Goal: Task Accomplishment & Management: Complete application form

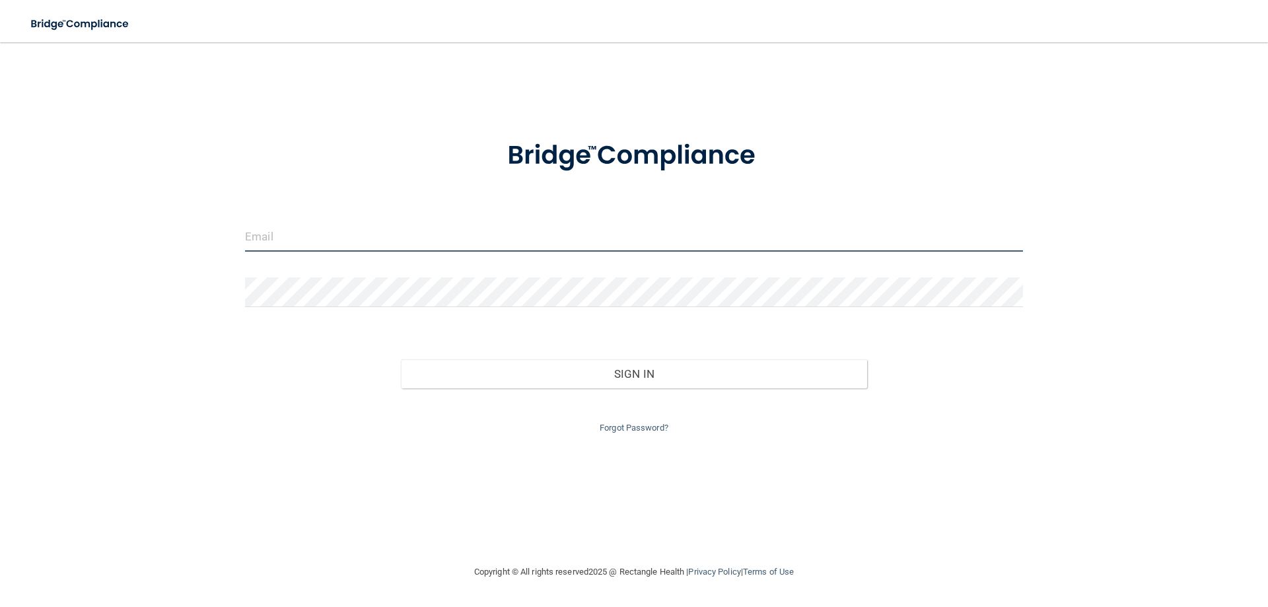
click at [326, 243] on input "email" at bounding box center [634, 237] width 778 height 30
type input "[EMAIL_ADDRESS][DOMAIN_NAME]"
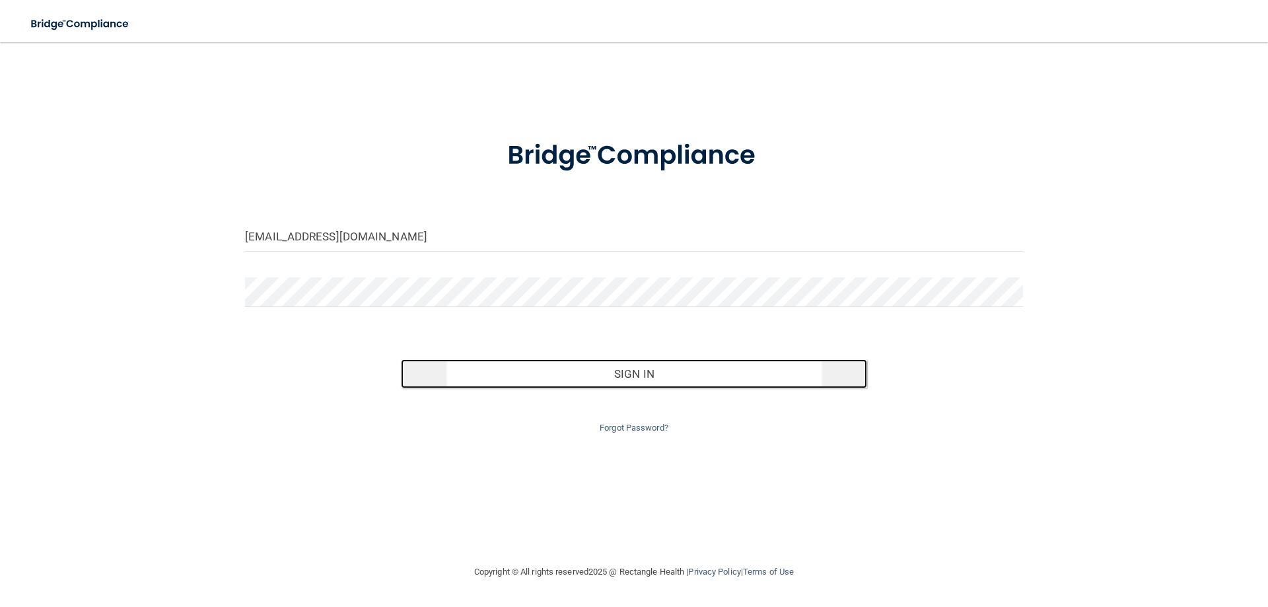
click at [447, 373] on button "Sign In" at bounding box center [634, 373] width 467 height 29
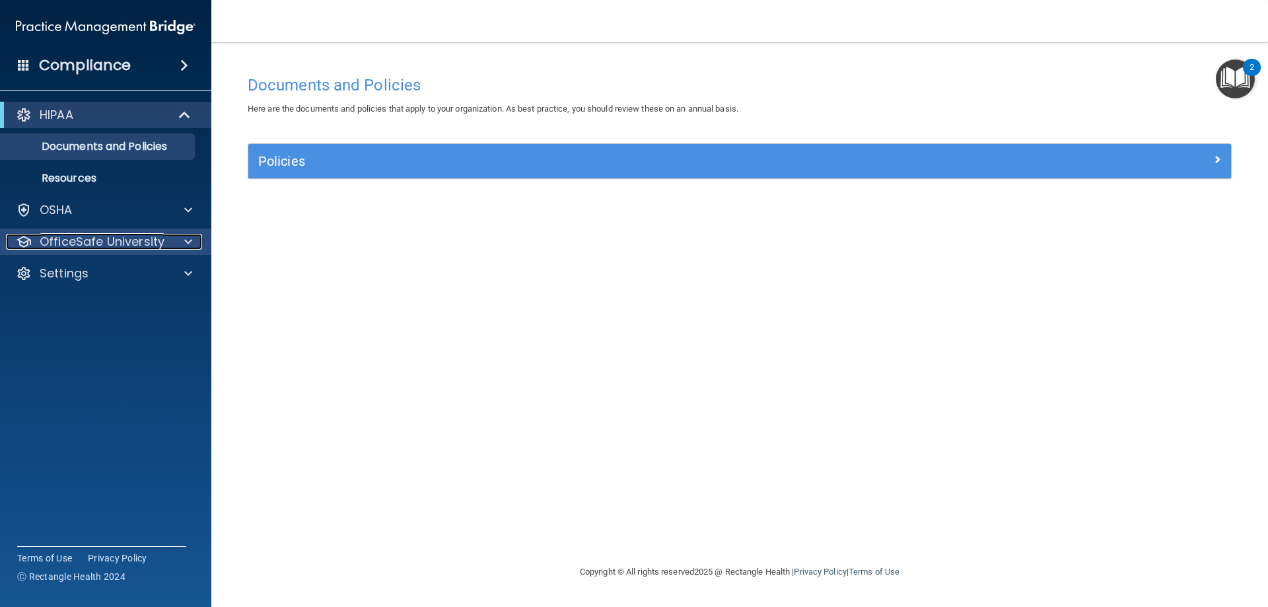
click at [185, 240] on span at bounding box center [188, 242] width 8 height 16
click at [192, 238] on div at bounding box center [186, 242] width 33 height 16
click at [186, 244] on span at bounding box center [188, 242] width 8 height 16
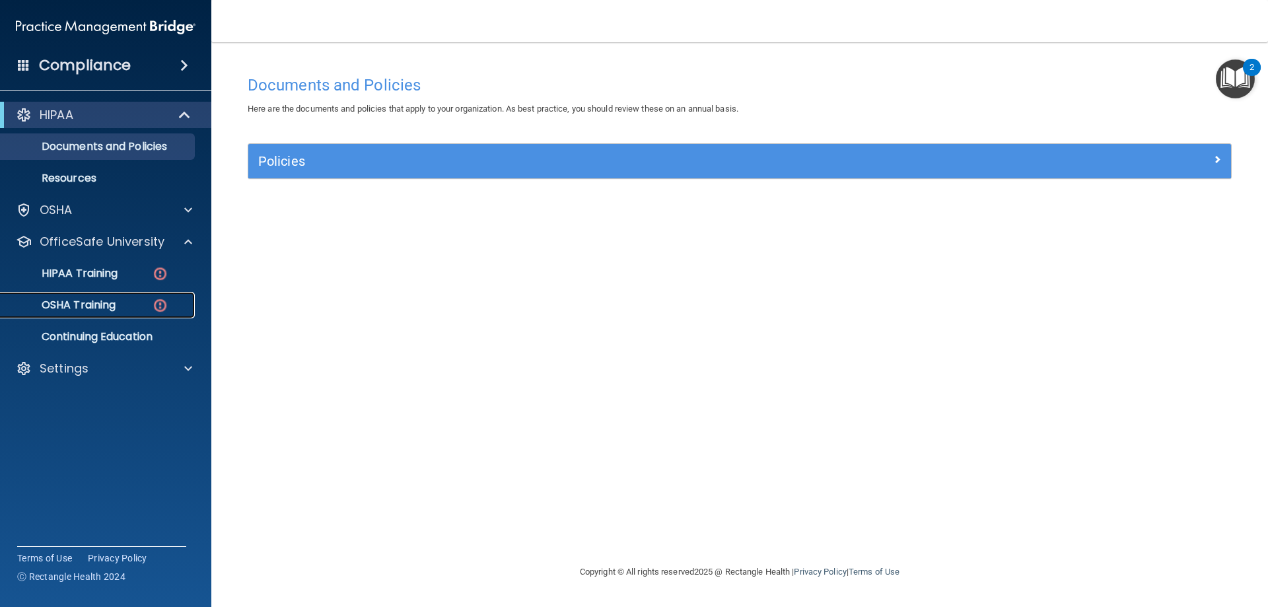
click at [160, 303] on img at bounding box center [160, 305] width 17 height 17
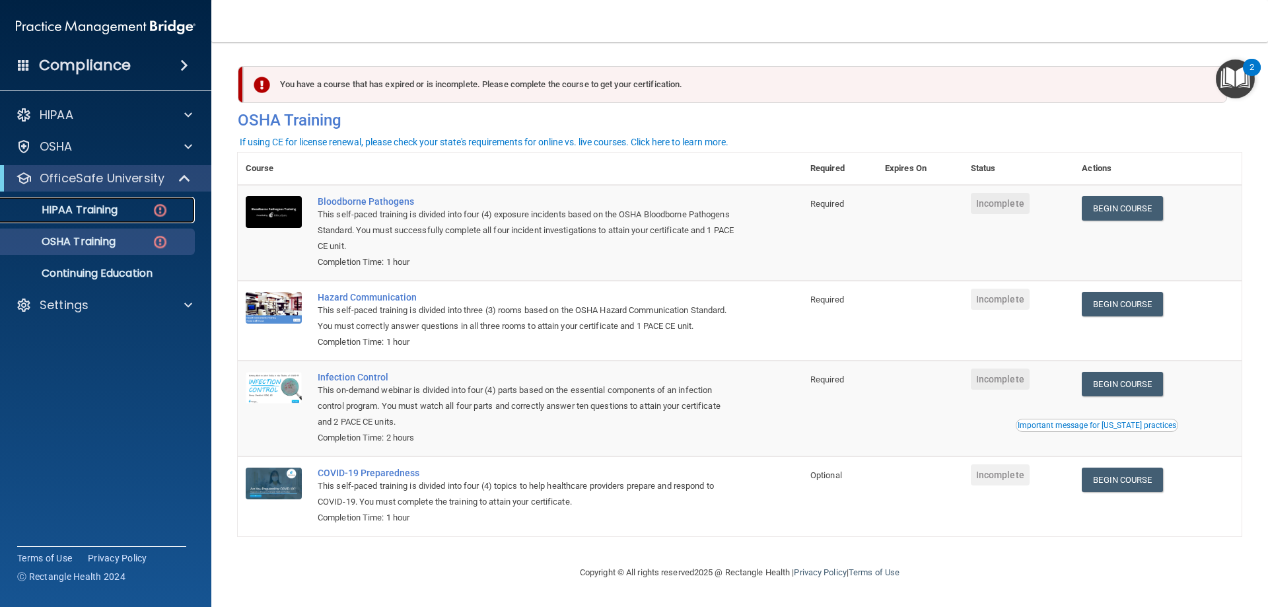
click at [156, 207] on img at bounding box center [160, 210] width 17 height 17
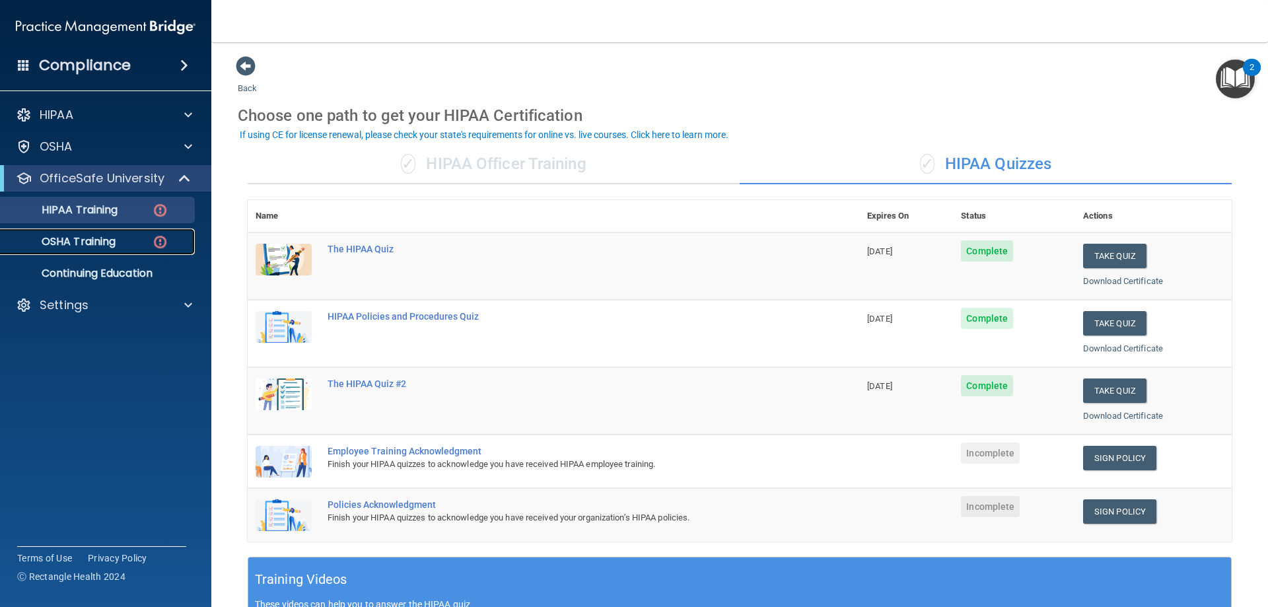
click at [147, 247] on div "OSHA Training" at bounding box center [99, 241] width 180 height 13
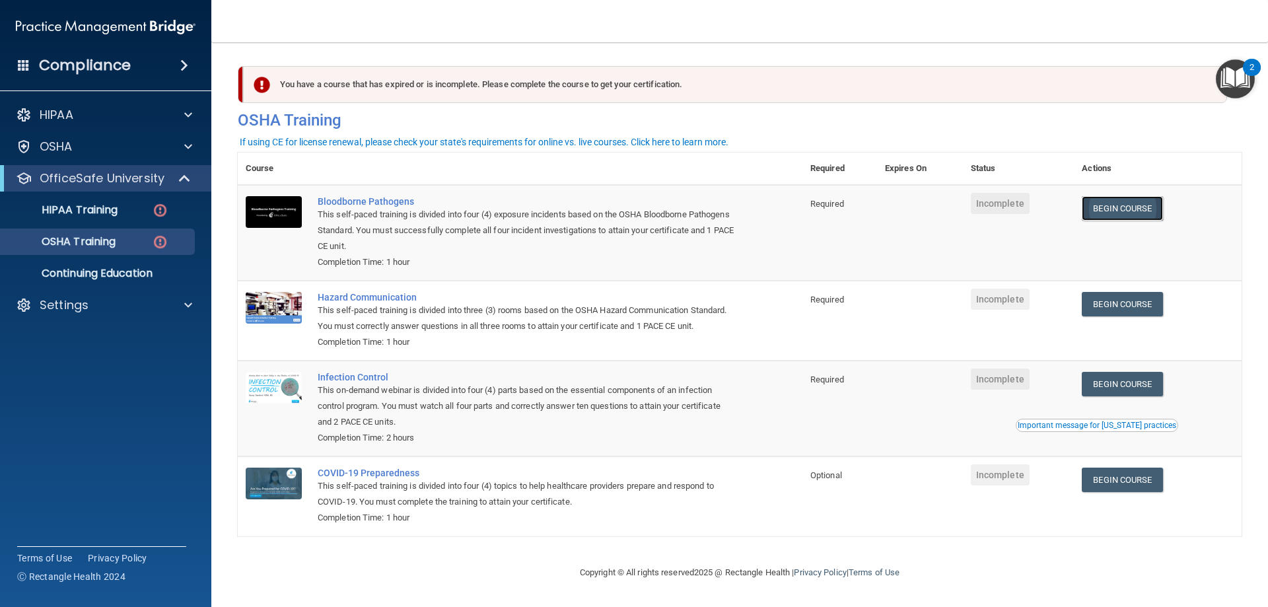
click at [1118, 211] on link "Begin Course" at bounding box center [1122, 208] width 81 height 24
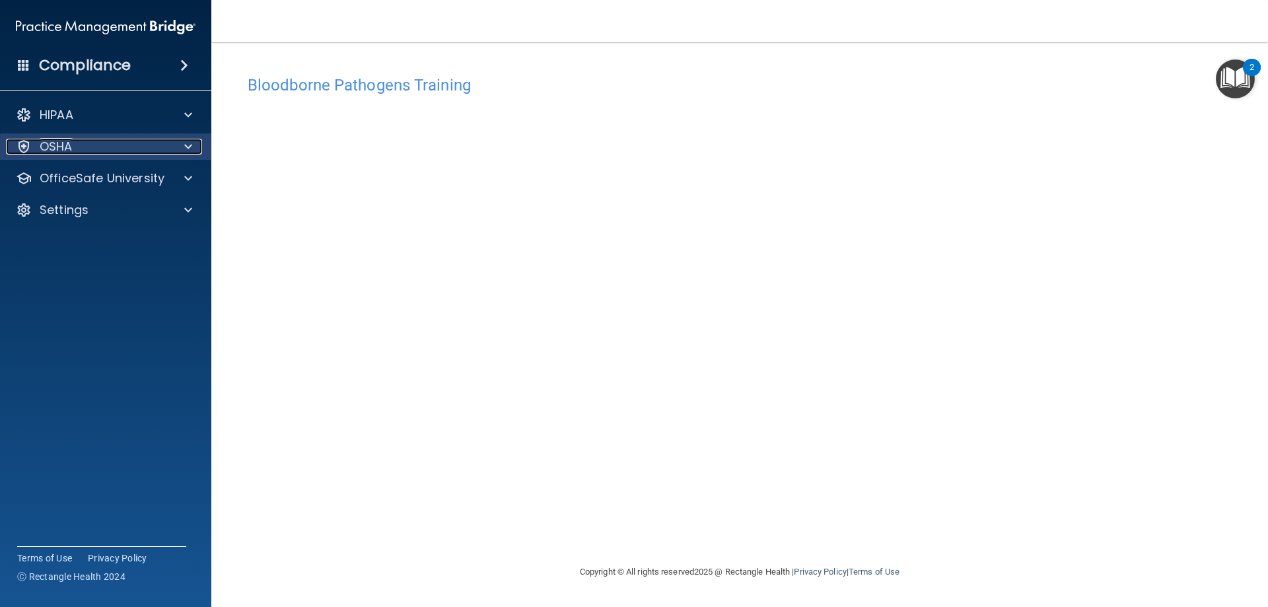
click at [187, 147] on span at bounding box center [188, 147] width 8 height 16
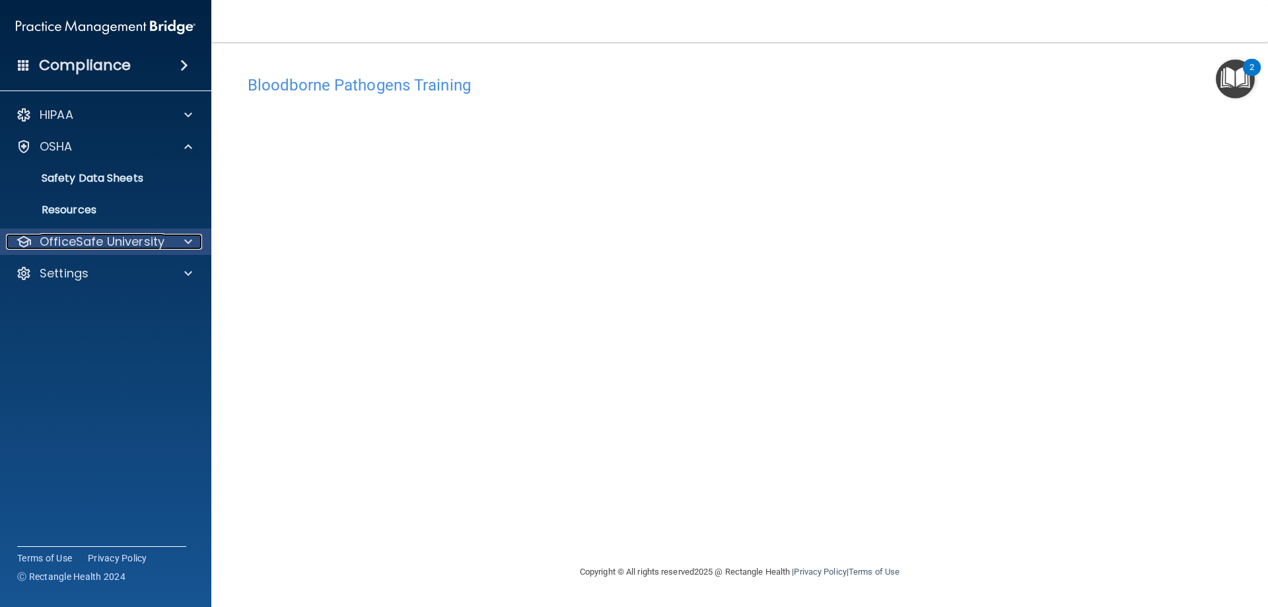
click at [183, 243] on div at bounding box center [186, 242] width 33 height 16
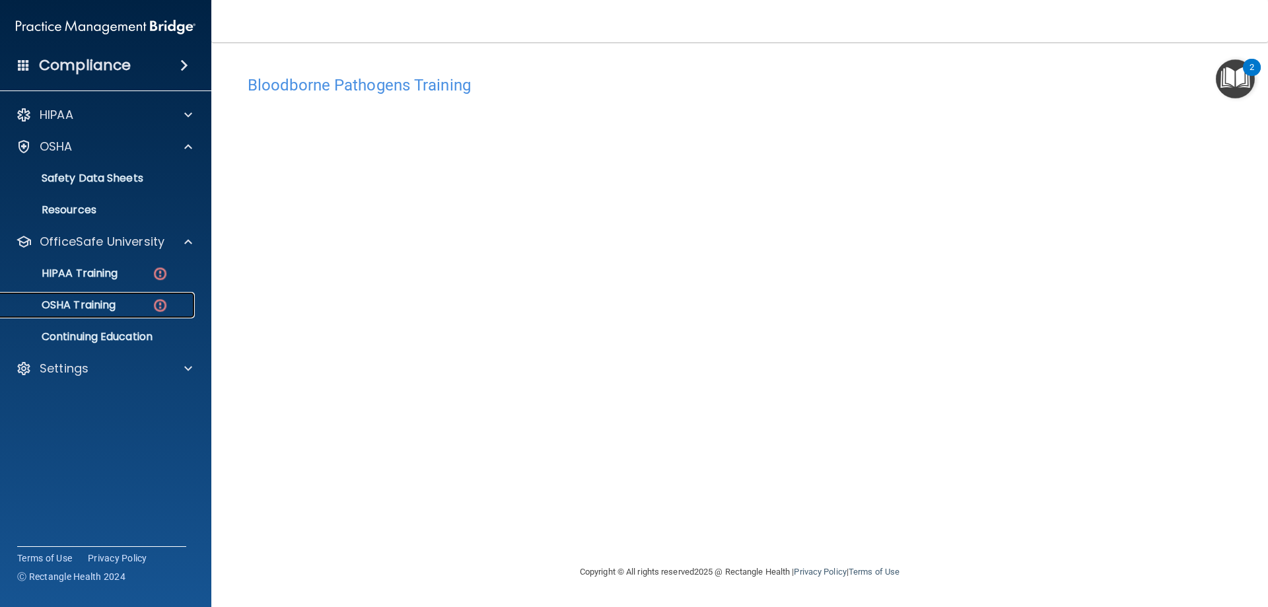
click at [136, 301] on div "OSHA Training" at bounding box center [99, 305] width 180 height 13
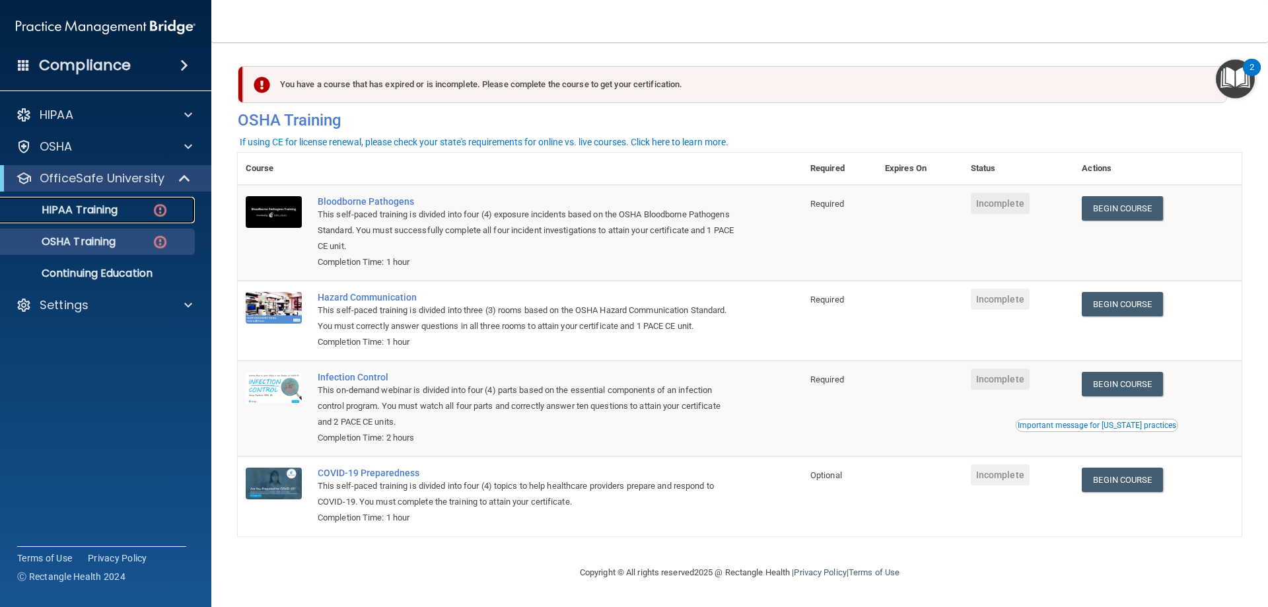
click at [145, 208] on div "HIPAA Training" at bounding box center [99, 209] width 180 height 13
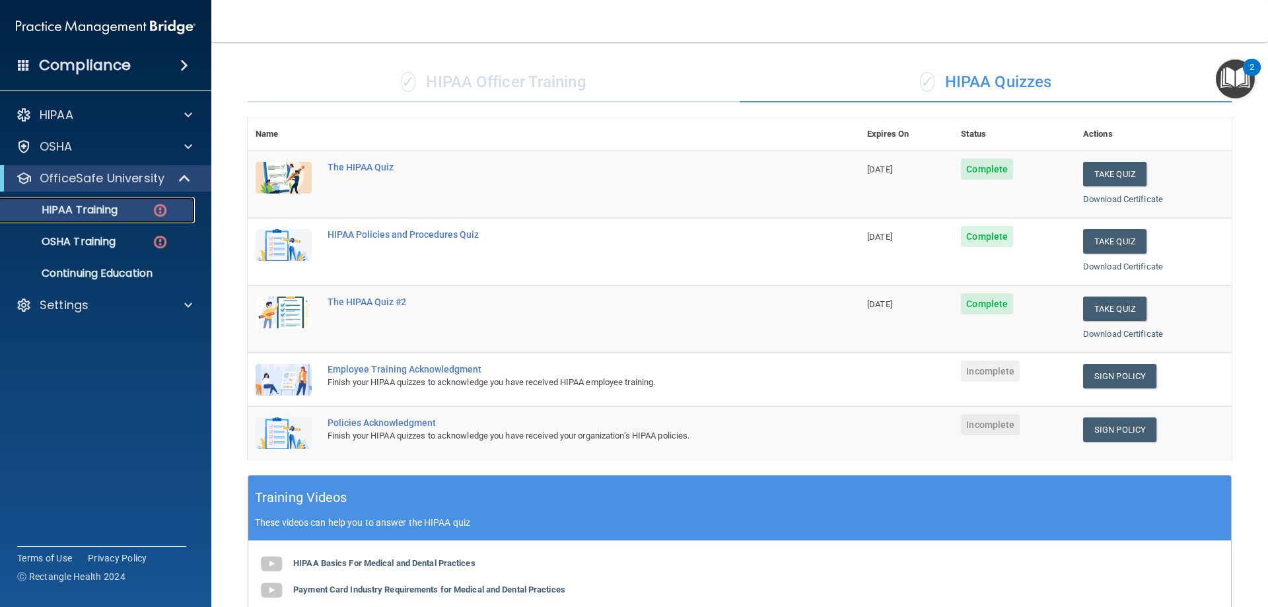
scroll to position [30, 0]
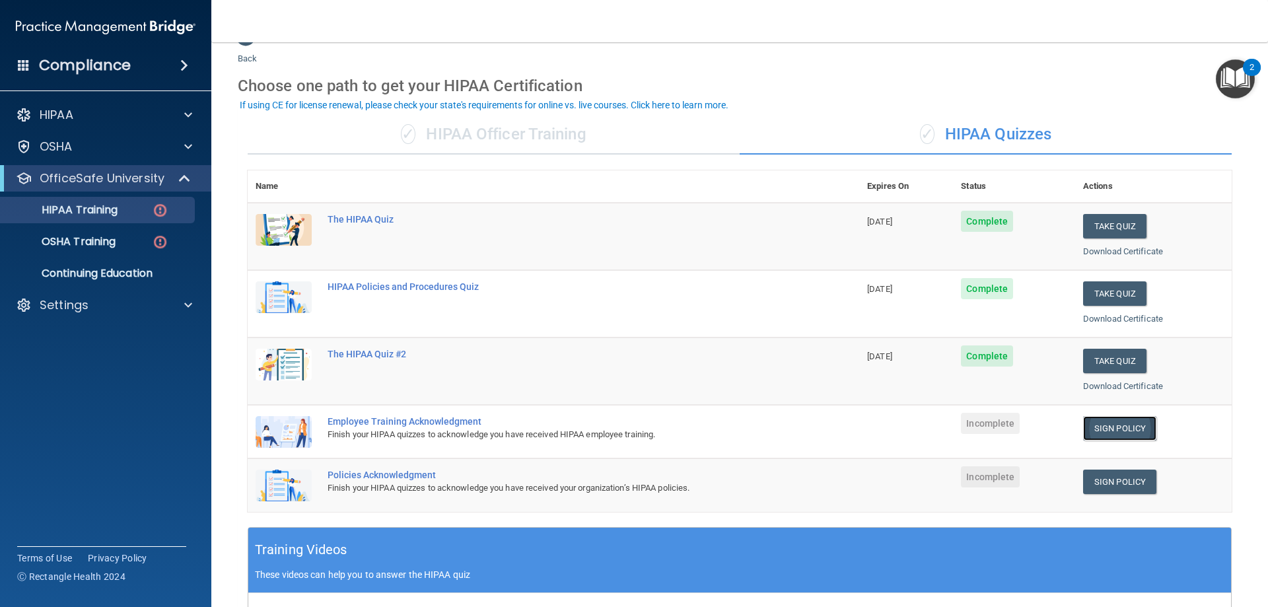
click at [1095, 433] on link "Sign Policy" at bounding box center [1119, 428] width 73 height 24
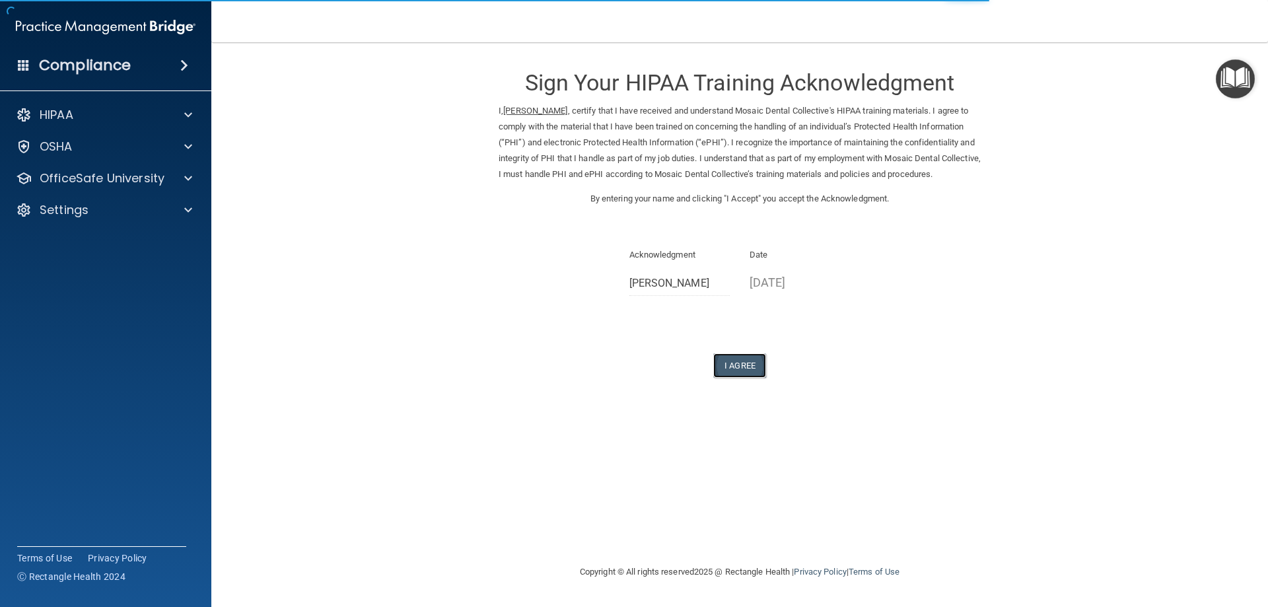
click at [732, 378] on button "I Agree" at bounding box center [739, 365] width 53 height 24
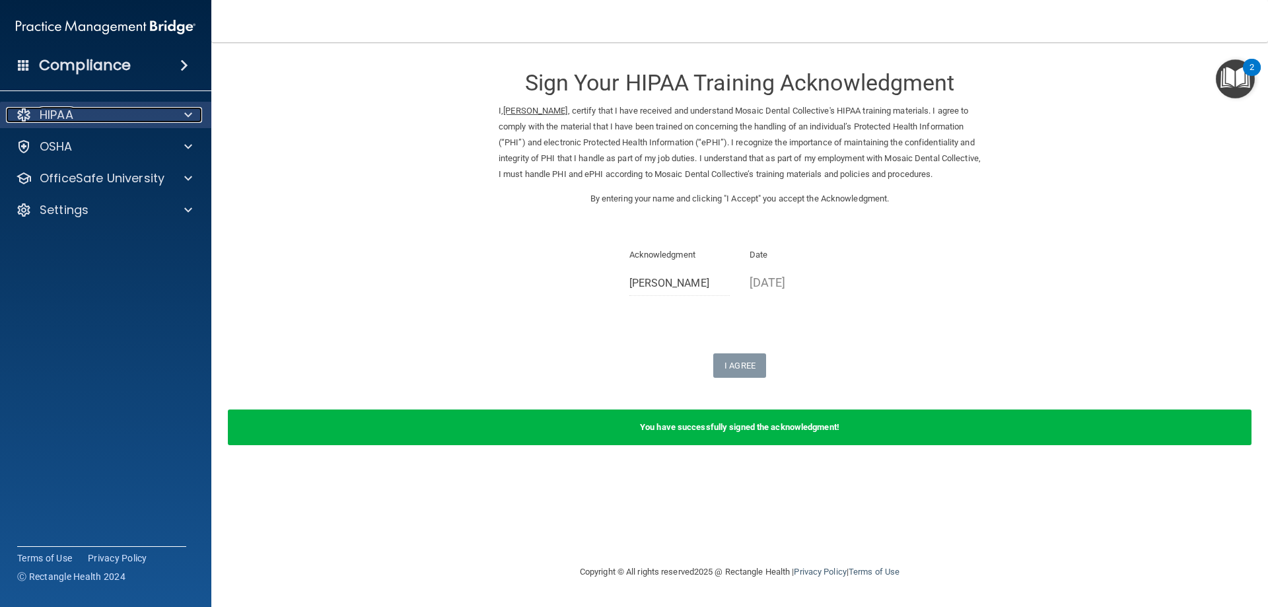
click at [183, 114] on div at bounding box center [186, 115] width 33 height 16
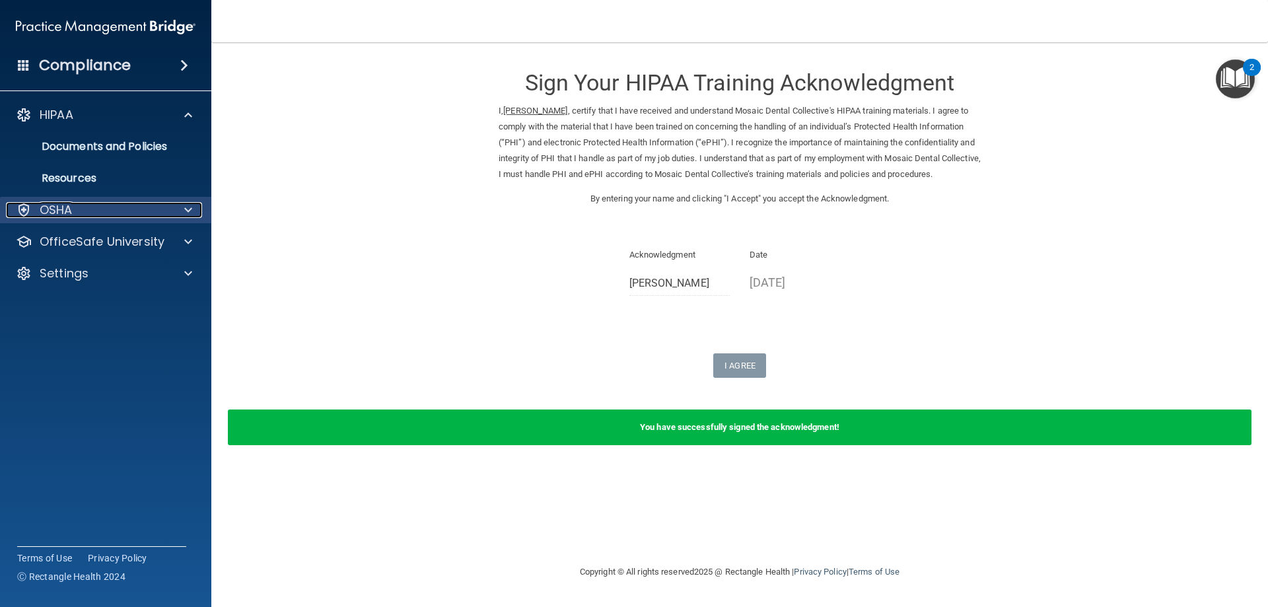
click at [191, 209] on span at bounding box center [188, 210] width 8 height 16
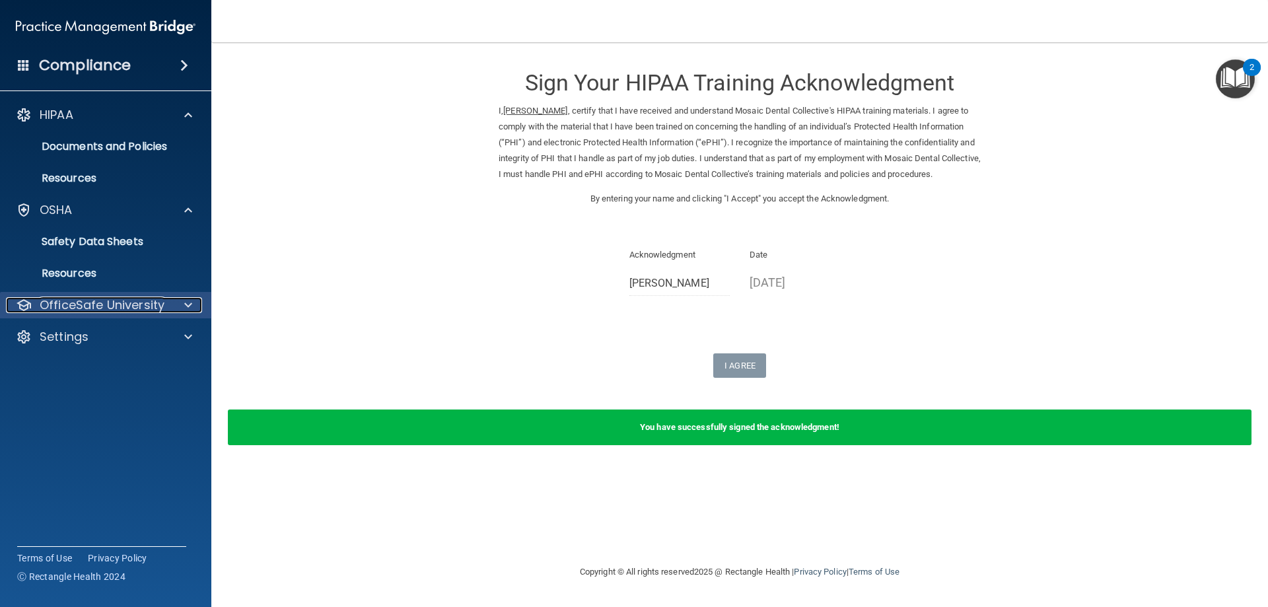
click at [188, 303] on span at bounding box center [188, 305] width 8 height 16
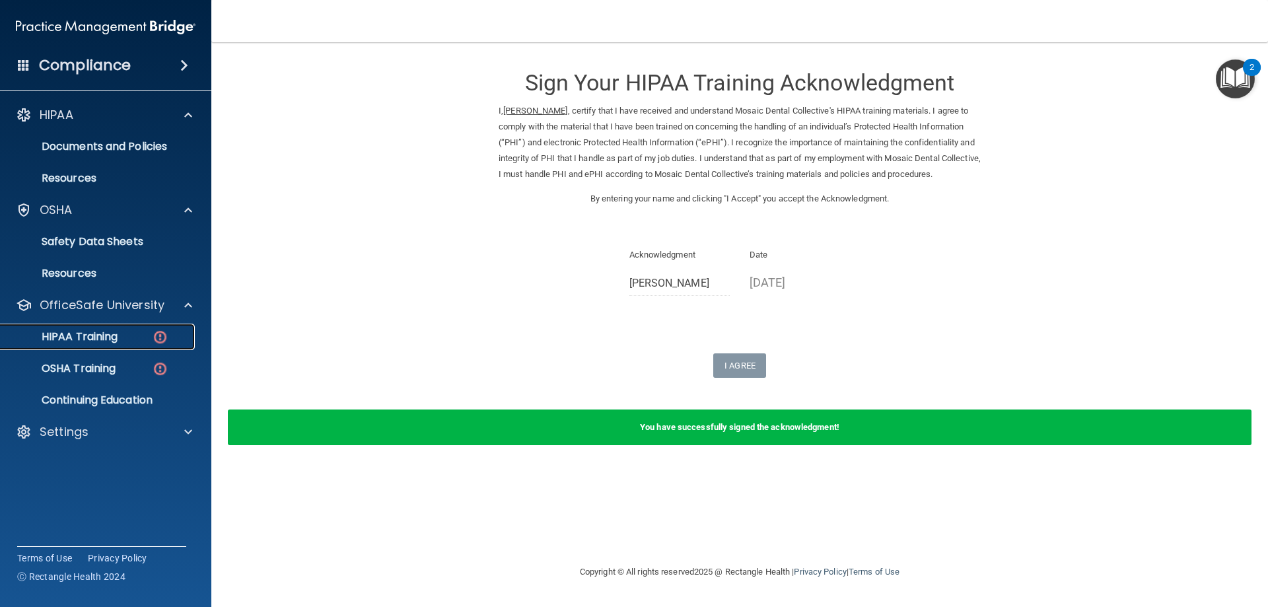
click at [148, 336] on div "HIPAA Training" at bounding box center [99, 336] width 180 height 13
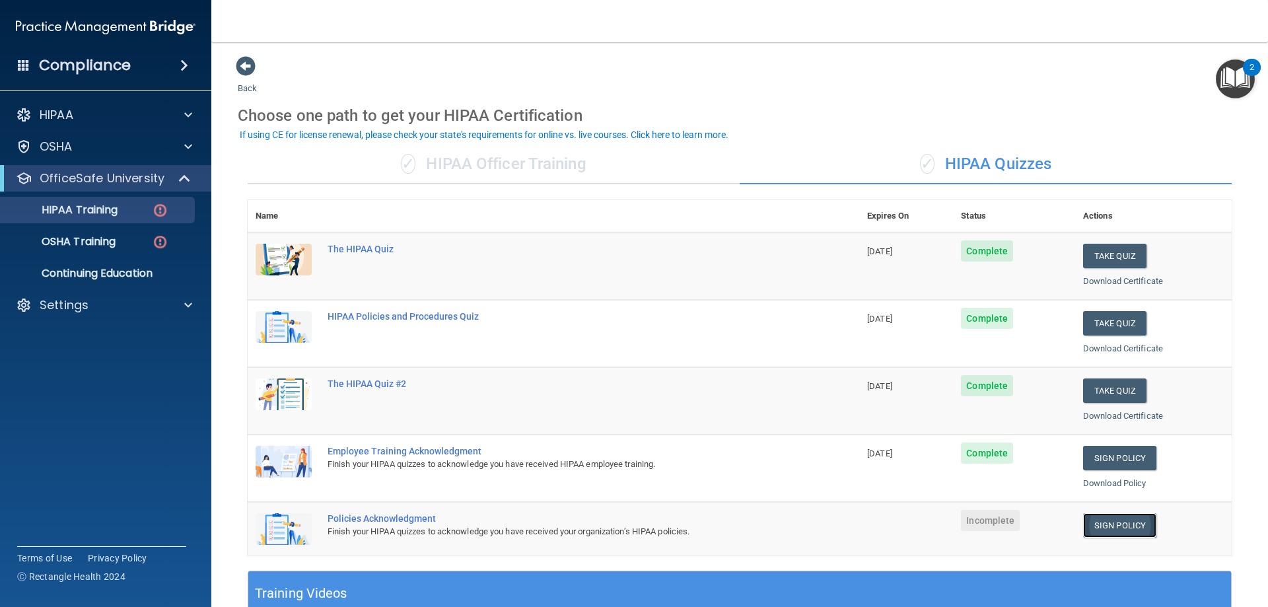
click at [1090, 530] on link "Sign Policy" at bounding box center [1119, 525] width 73 height 24
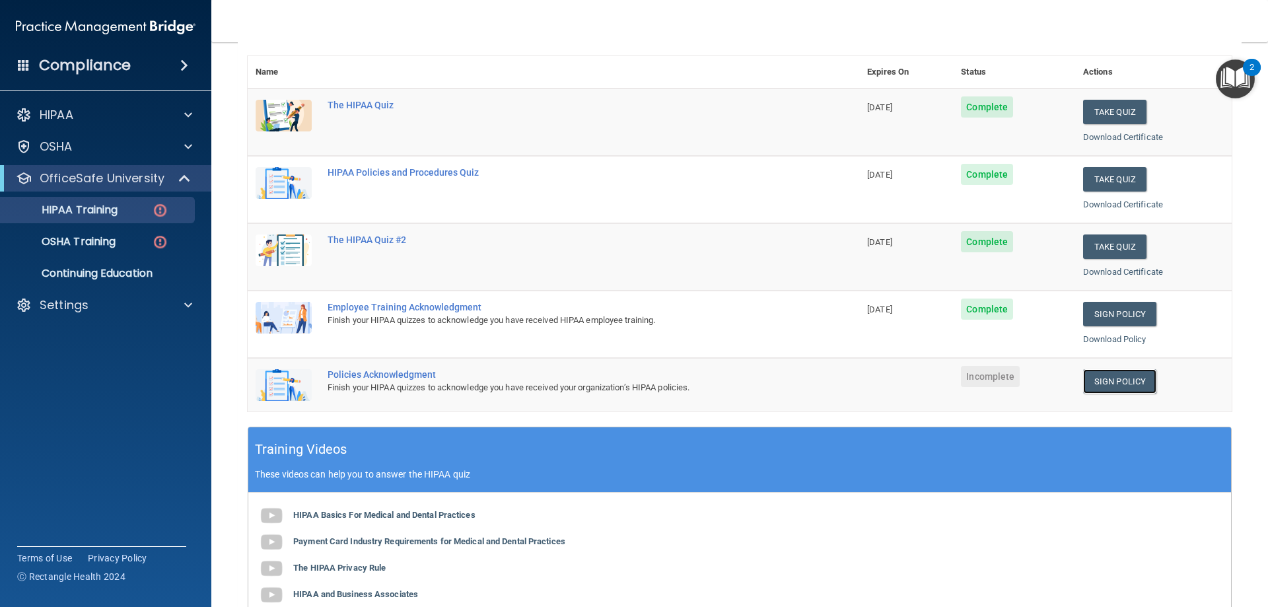
scroll to position [132, 0]
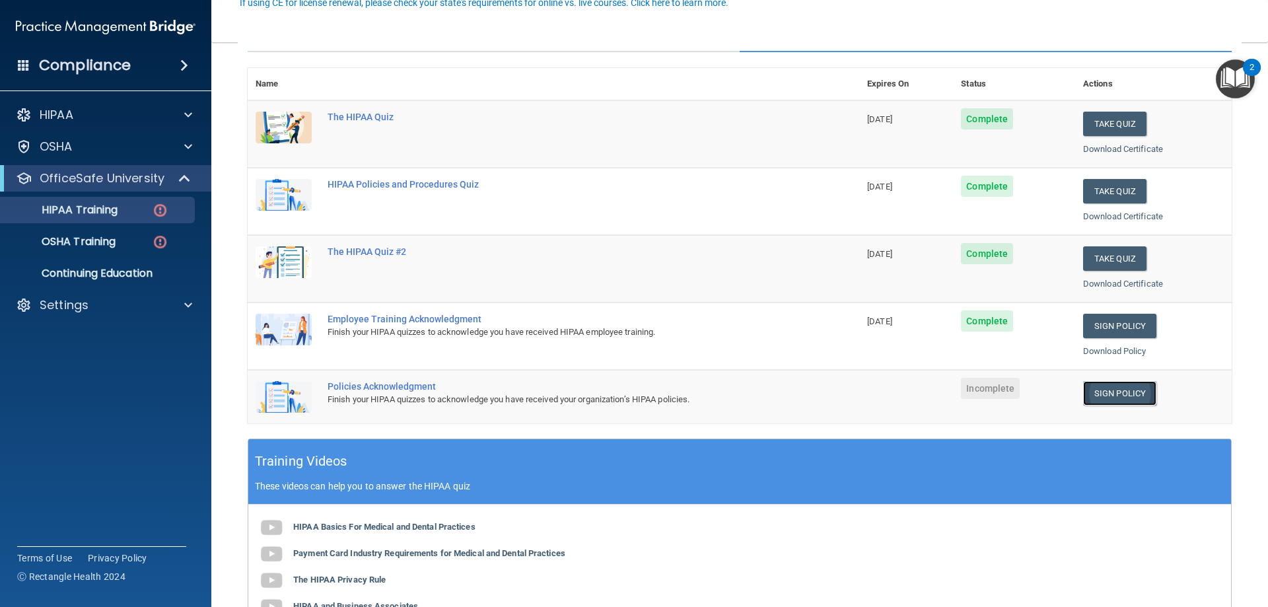
click at [1100, 395] on link "Sign Policy" at bounding box center [1119, 393] width 73 height 24
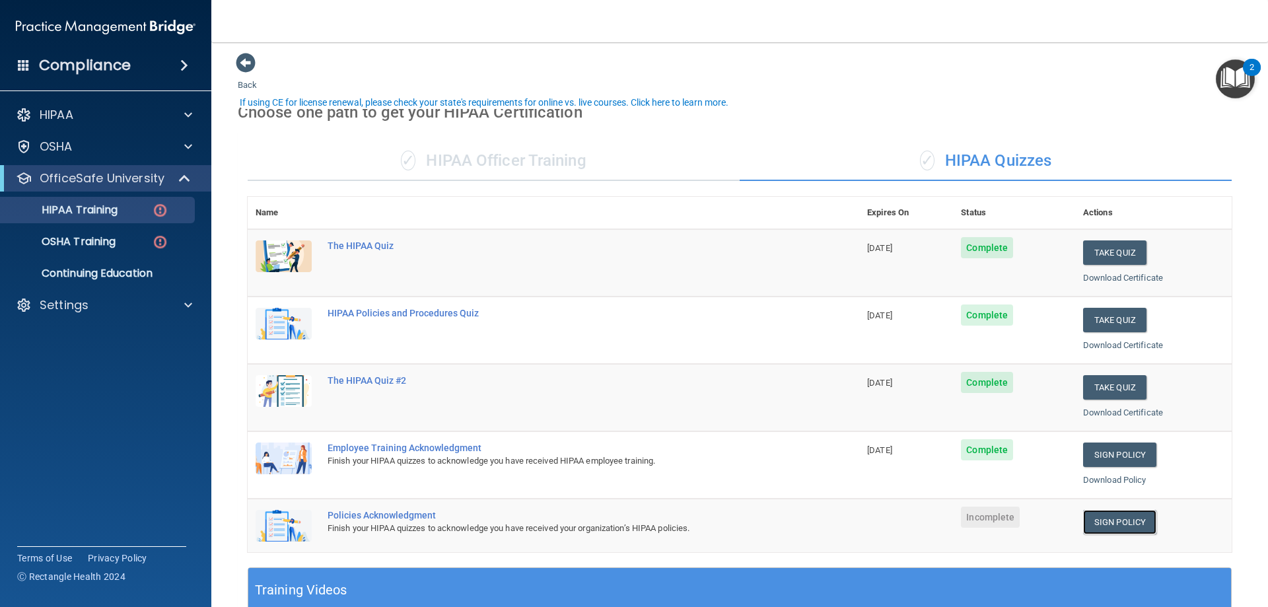
scroll to position [0, 0]
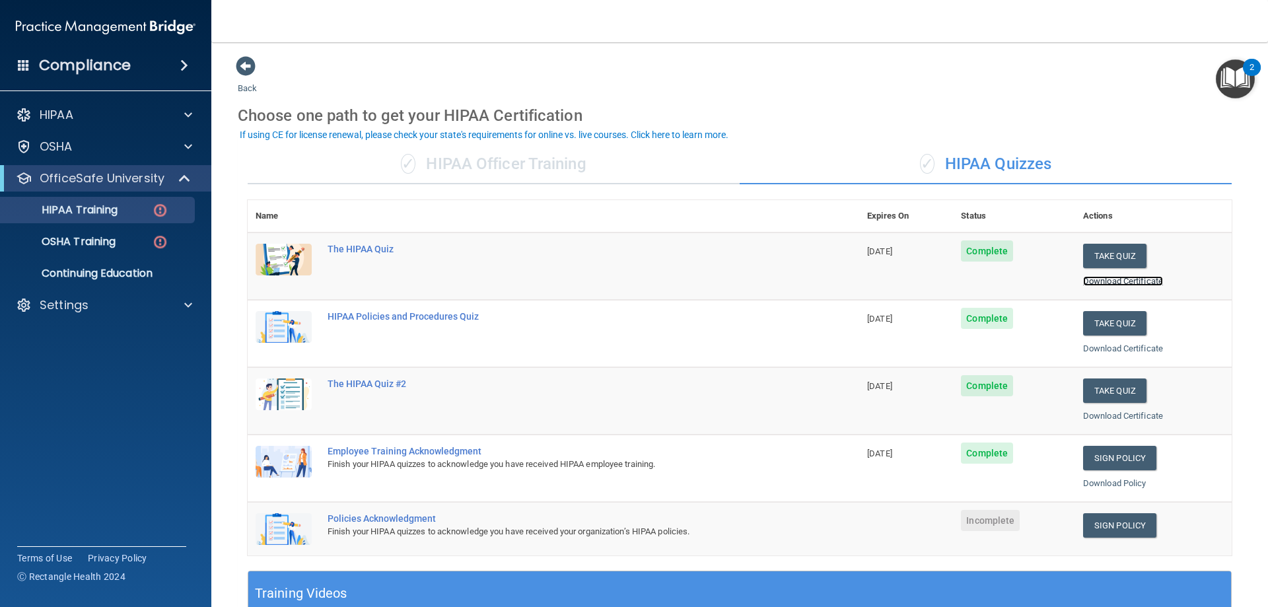
click at [1089, 281] on link "Download Certificate" at bounding box center [1123, 281] width 80 height 10
click at [1110, 347] on link "Download Certificate" at bounding box center [1123, 348] width 80 height 10
click at [1089, 415] on link "Download Certificate" at bounding box center [1123, 416] width 80 height 10
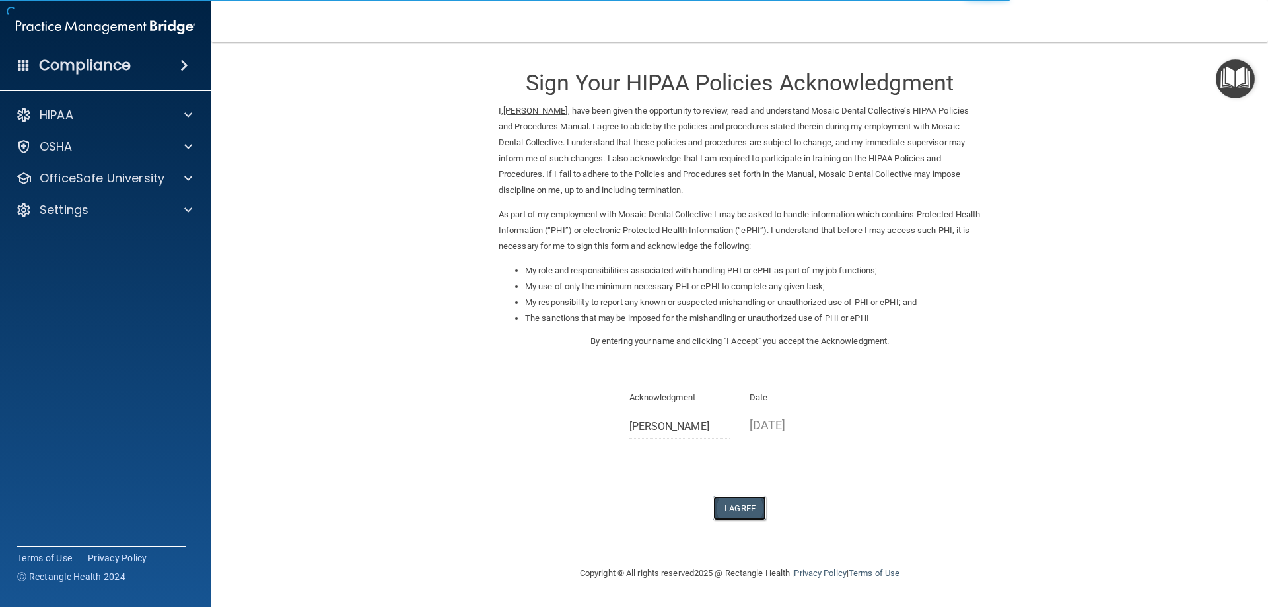
click at [756, 509] on button "I Agree" at bounding box center [739, 508] width 53 height 24
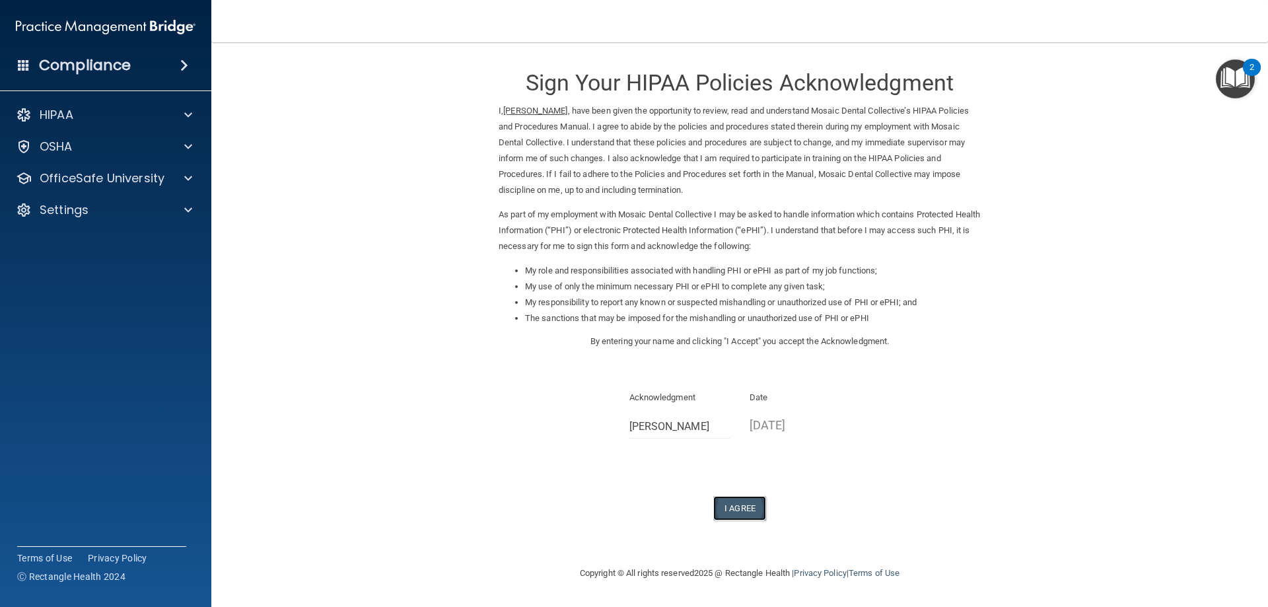
click at [740, 509] on button "I Agree" at bounding box center [739, 508] width 53 height 24
